Goal: Find specific page/section: Find specific page/section

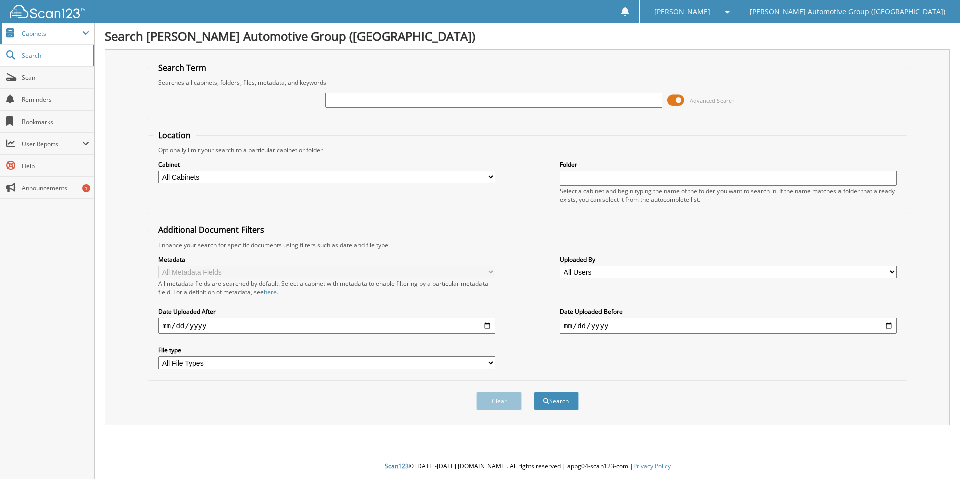
click at [36, 39] on span "Cabinets" at bounding box center [47, 34] width 94 height 22
click at [30, 102] on span "Search" at bounding box center [55, 98] width 66 height 9
click at [40, 37] on span "Cabinets" at bounding box center [52, 33] width 61 height 9
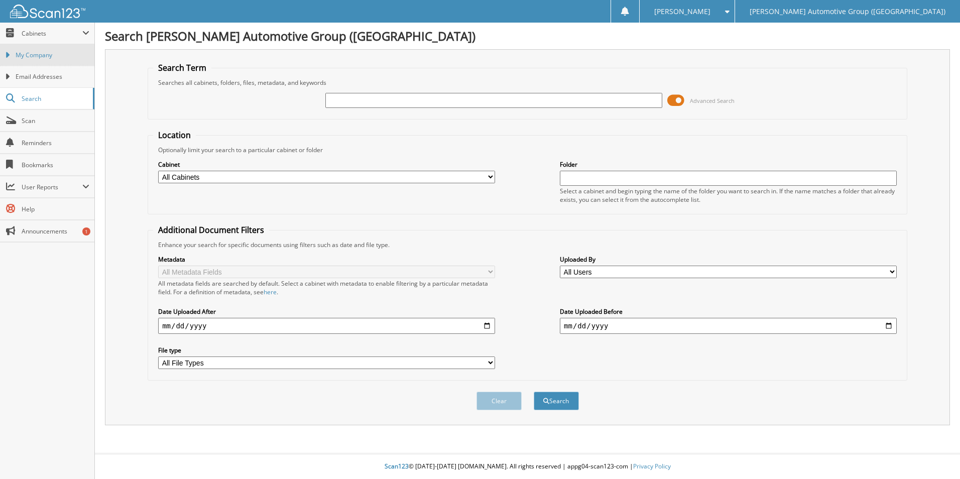
click at [33, 57] on span "My Company" at bounding box center [53, 55] width 74 height 9
